Goal: Task Accomplishment & Management: Complete application form

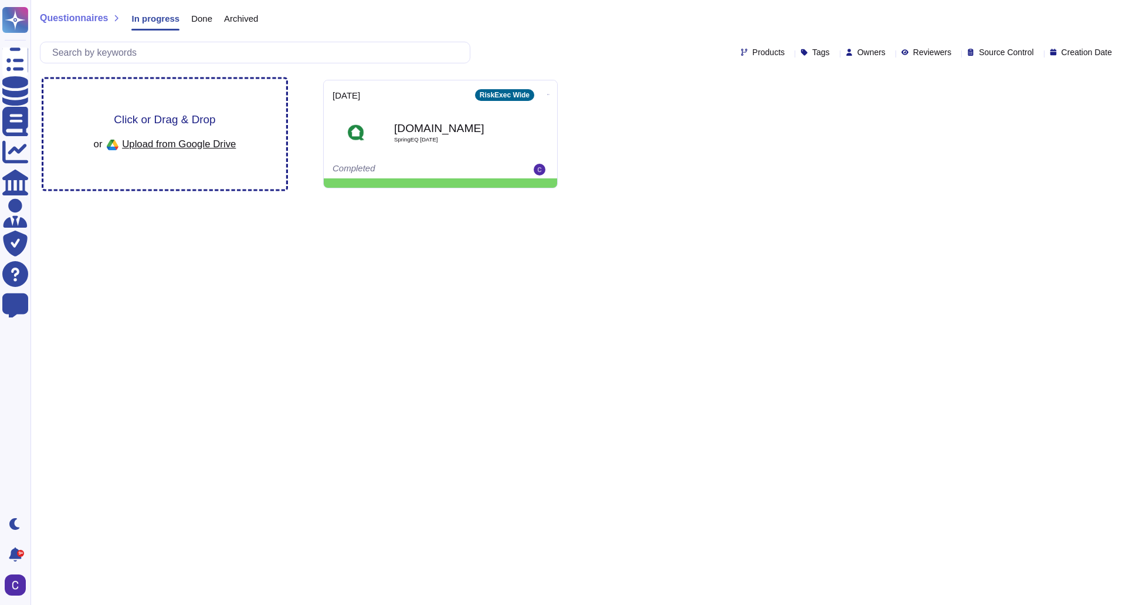
click at [211, 145] on span "Upload from Google Drive" at bounding box center [179, 143] width 114 height 11
click at [206, 116] on span "Click or Drag & Drop" at bounding box center [164, 119] width 101 height 11
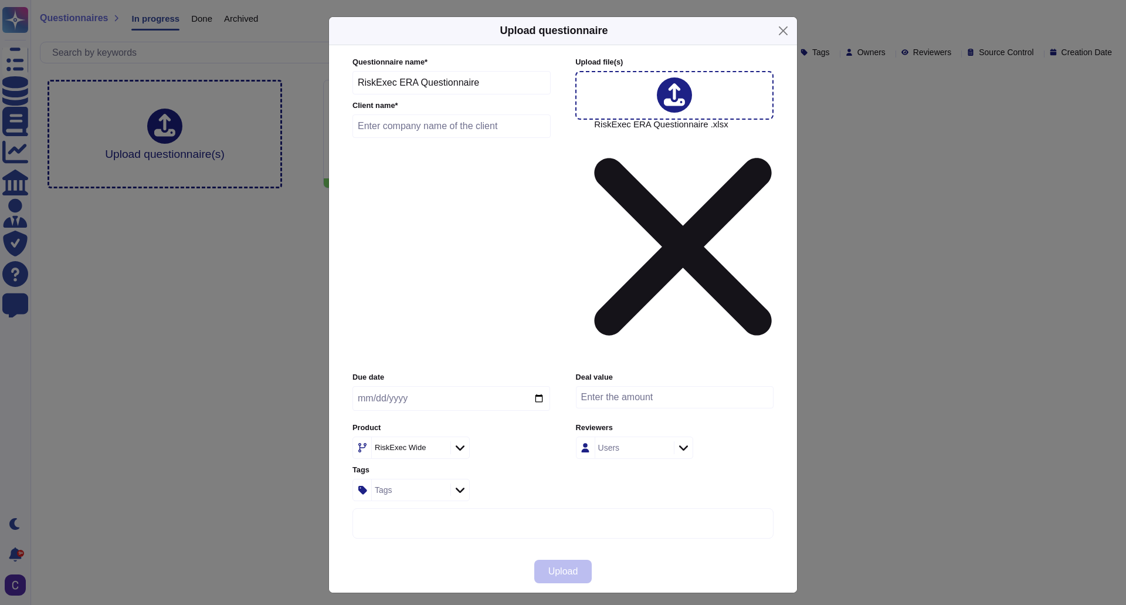
click at [445, 138] on input "text" at bounding box center [452, 125] width 198 height 23
type input "Mountain American Credit Union"
click at [547, 386] on input "date" at bounding box center [452, 398] width 198 height 25
click at [533, 386] on input "date" at bounding box center [452, 398] width 198 height 25
click at [541, 386] on input "date" at bounding box center [452, 398] width 198 height 25
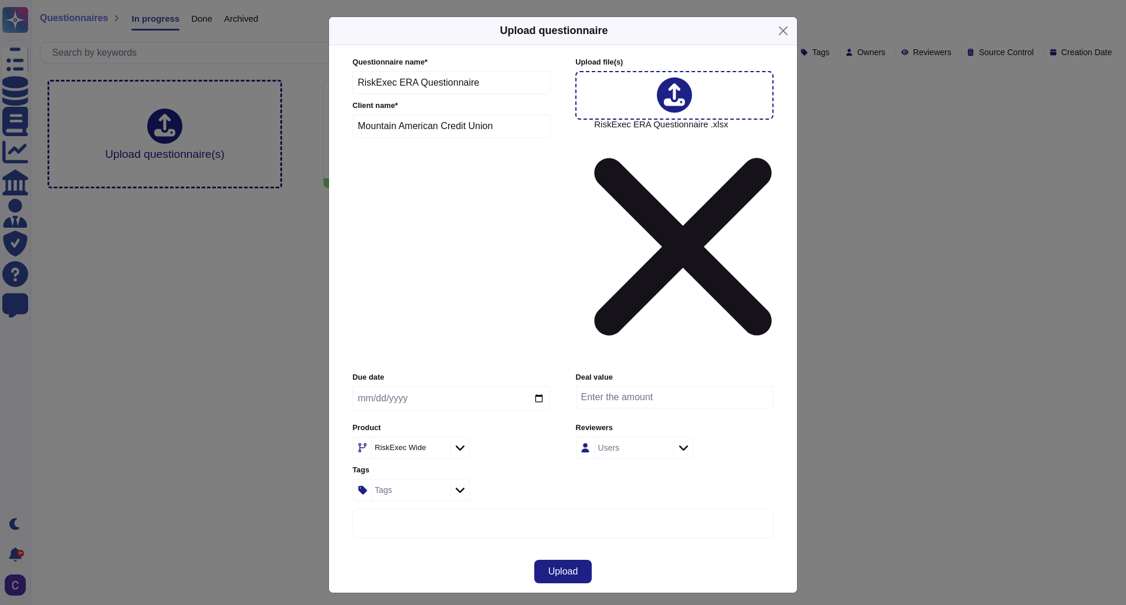
type input "[DATE]"
click at [563, 567] on span "Upload" at bounding box center [563, 571] width 30 height 9
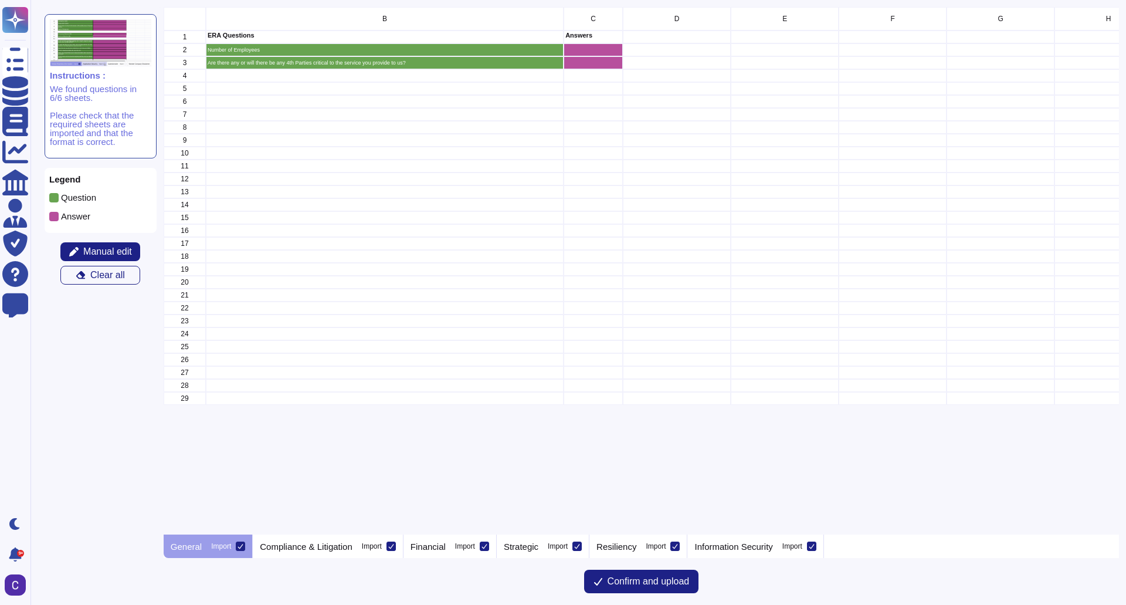
scroll to position [518, 947]
click at [310, 548] on p "Compliance & Litigation" at bounding box center [306, 546] width 93 height 9
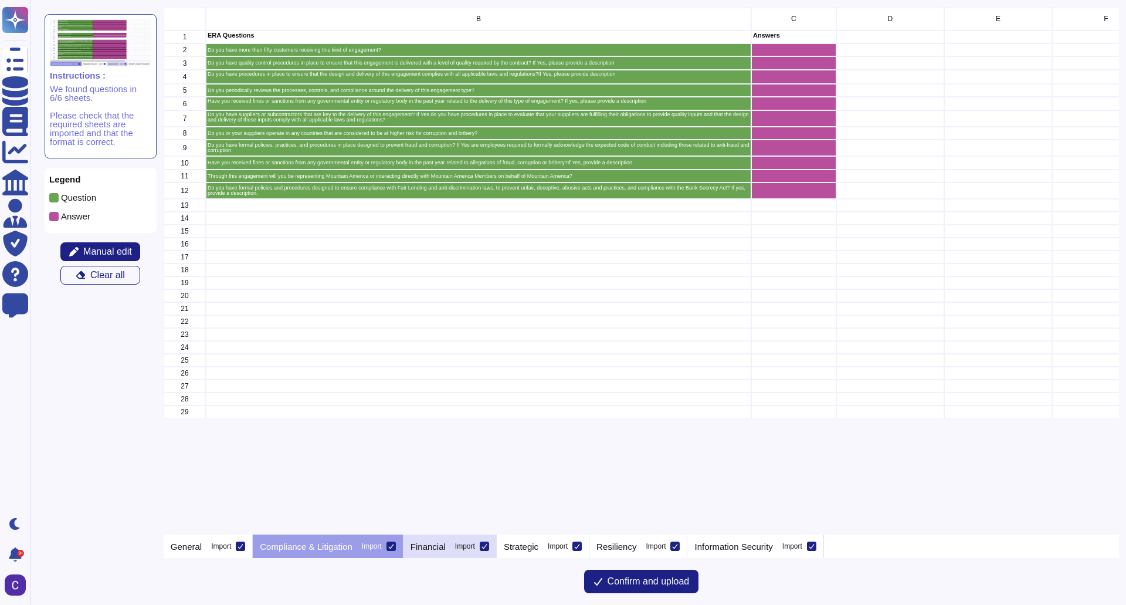
click at [447, 549] on div "Financial Import" at bounding box center [450, 545] width 93 height 23
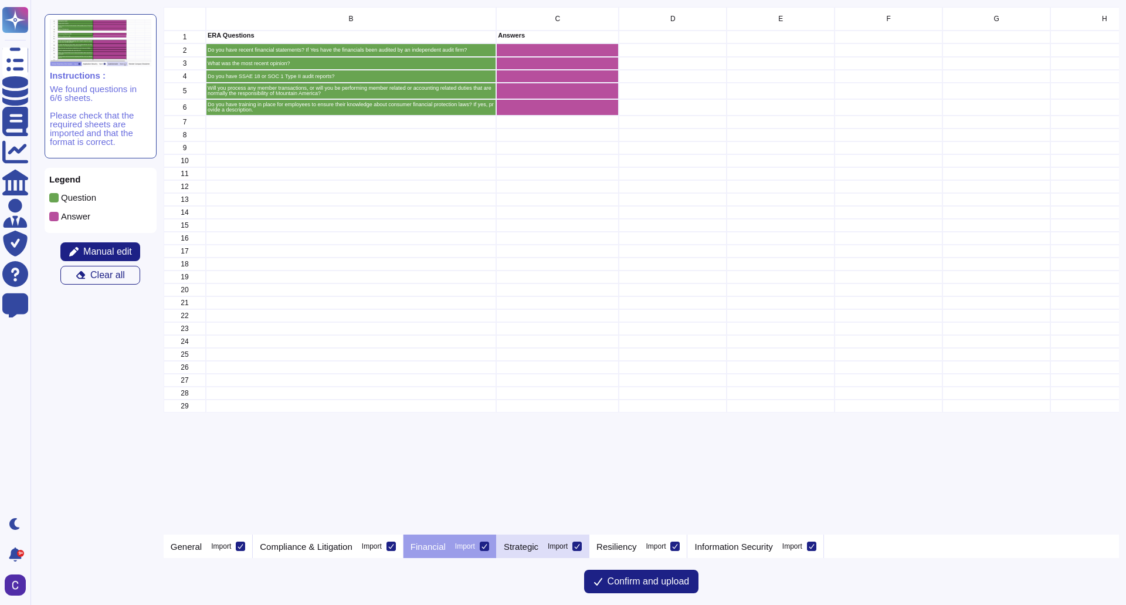
click at [541, 552] on div "Strategic Import" at bounding box center [543, 545] width 93 height 23
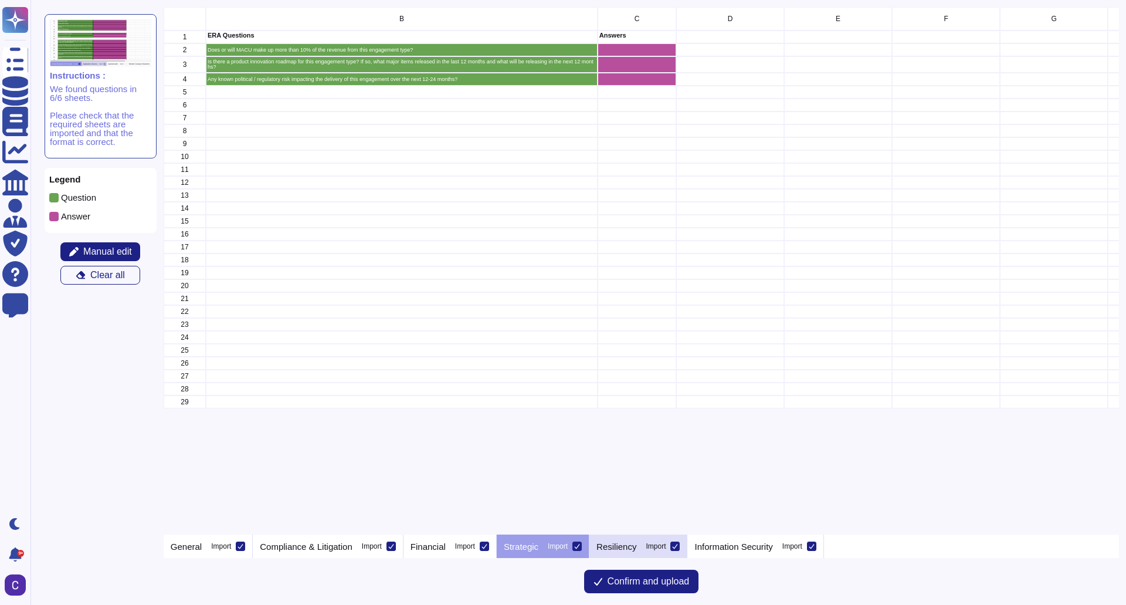
click at [639, 548] on div "Resiliency Import" at bounding box center [638, 545] width 98 height 23
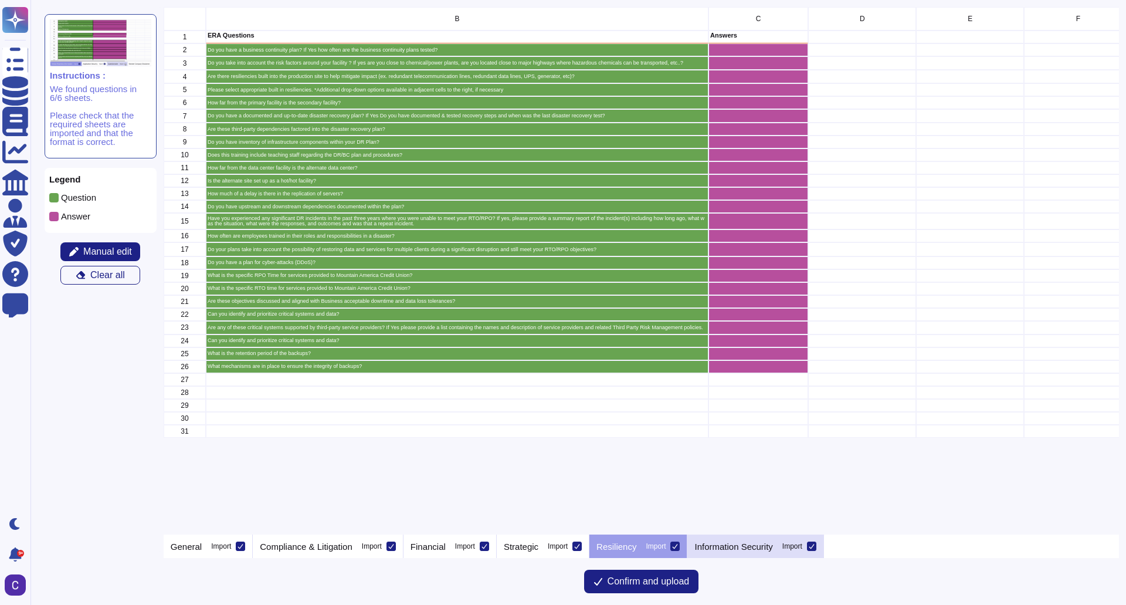
click at [736, 548] on p "Information Security" at bounding box center [733, 546] width 78 height 9
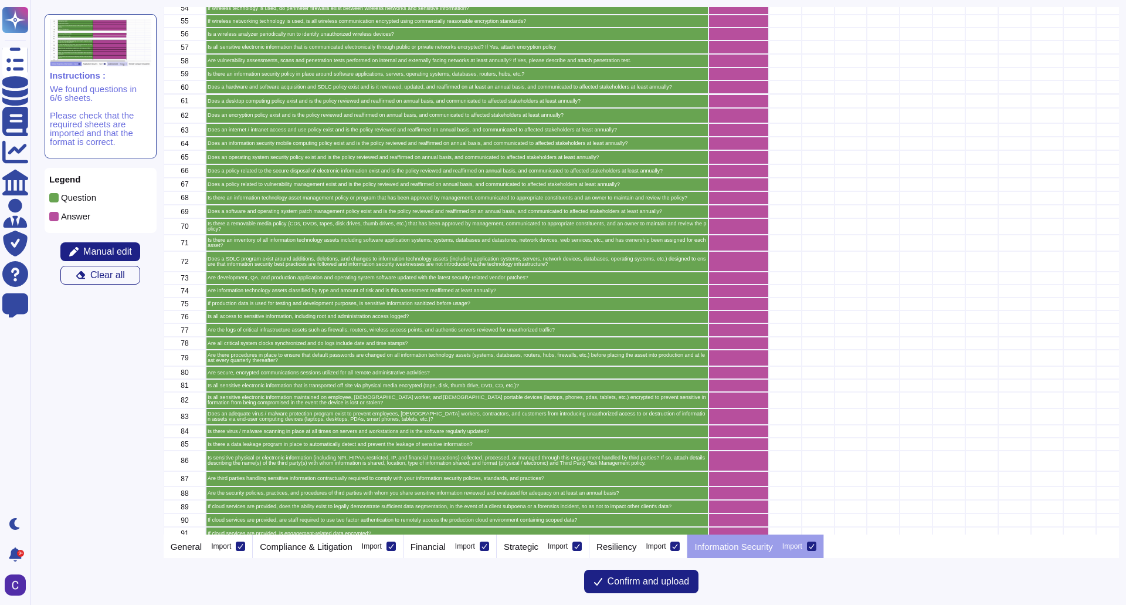
scroll to position [829, 0]
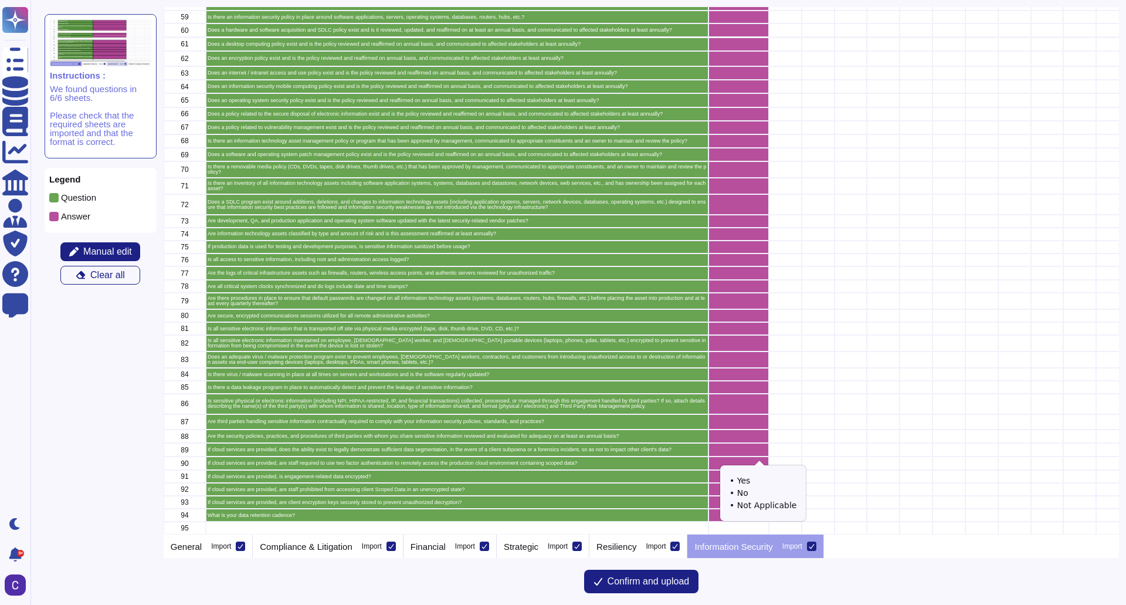
click at [766, 483] on icon "grid" at bounding box center [897, 614] width 263 height 263
click at [649, 582] on span "Confirm and upload" at bounding box center [649, 581] width 82 height 9
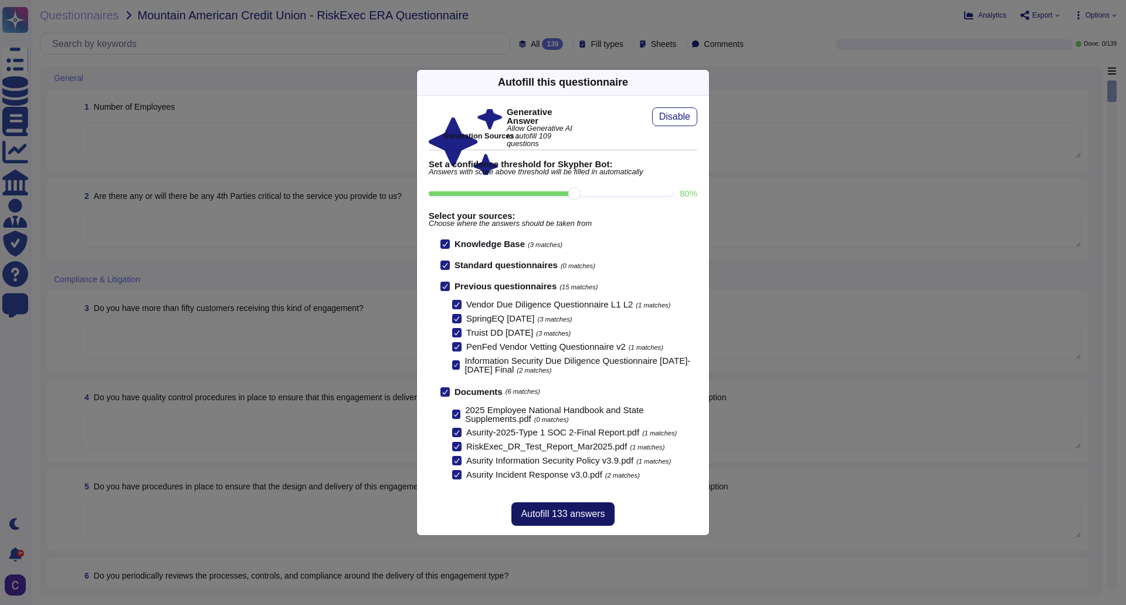
click at [598, 515] on span "Autofill 133 answers" at bounding box center [563, 513] width 84 height 9
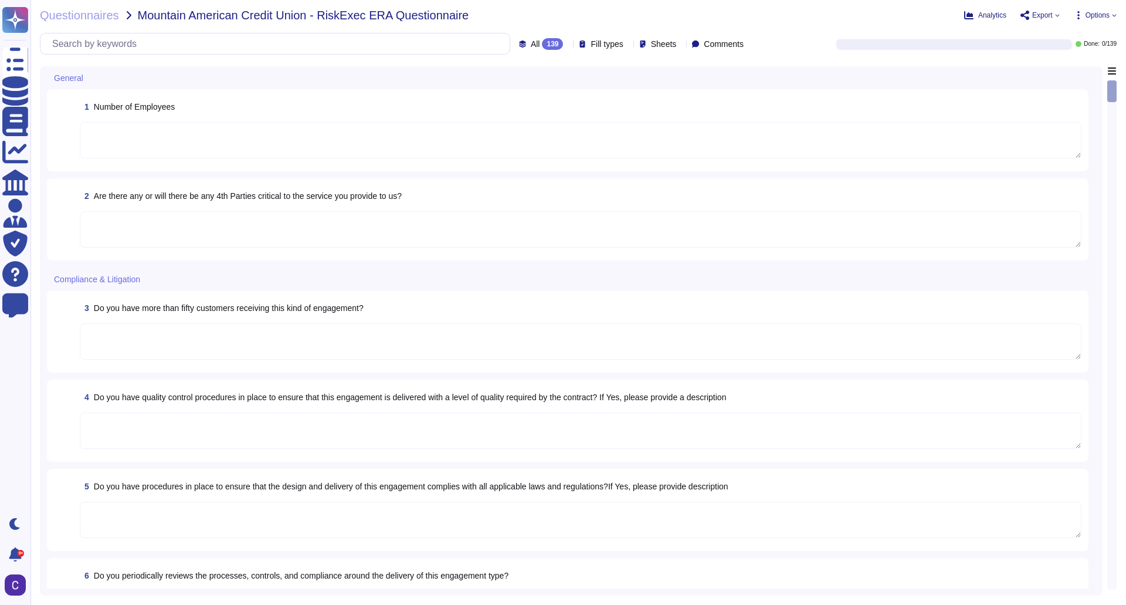
type textarea "RiskExec has 10 employees. Asurity has approximately 150 employees."
type textarea "Yes."
type textarea "Yes, RiskExec currently has 165 active clients, which exceeds fifty customers r…"
type textarea "Yes, we have established numerous quality control procedures to ensure that eng…"
type textarea "Yes, Asurity has established policies, processes, and procedures to ensure comp…"
